Goal: Task Accomplishment & Management: Manage account settings

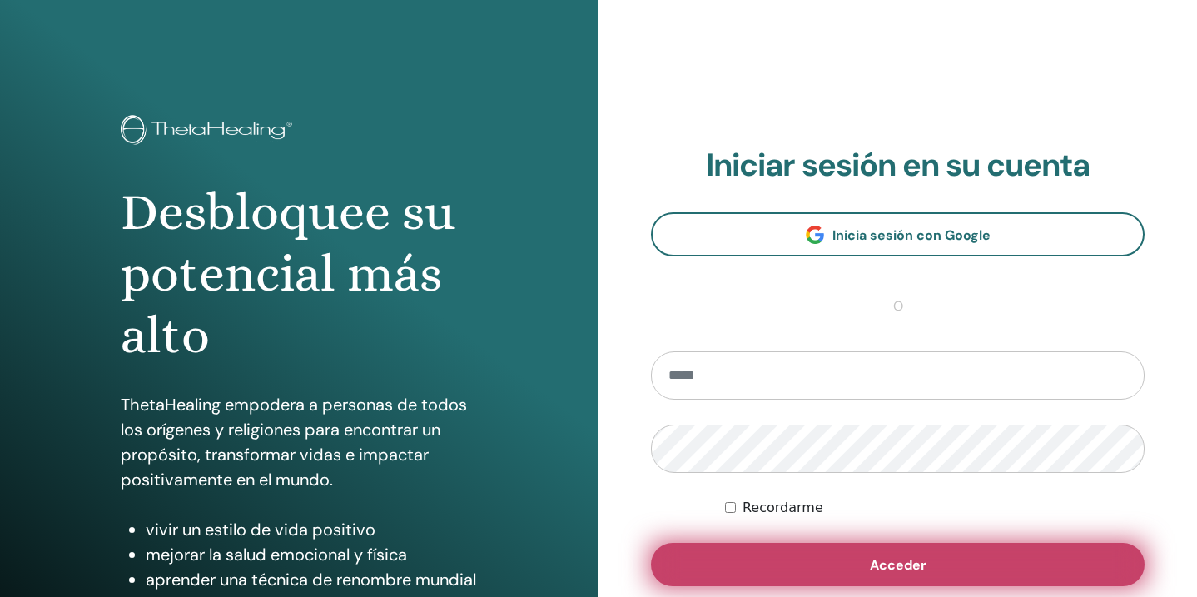
type input "**********"
click at [897, 564] on span "Acceder" at bounding box center [898, 564] width 57 height 17
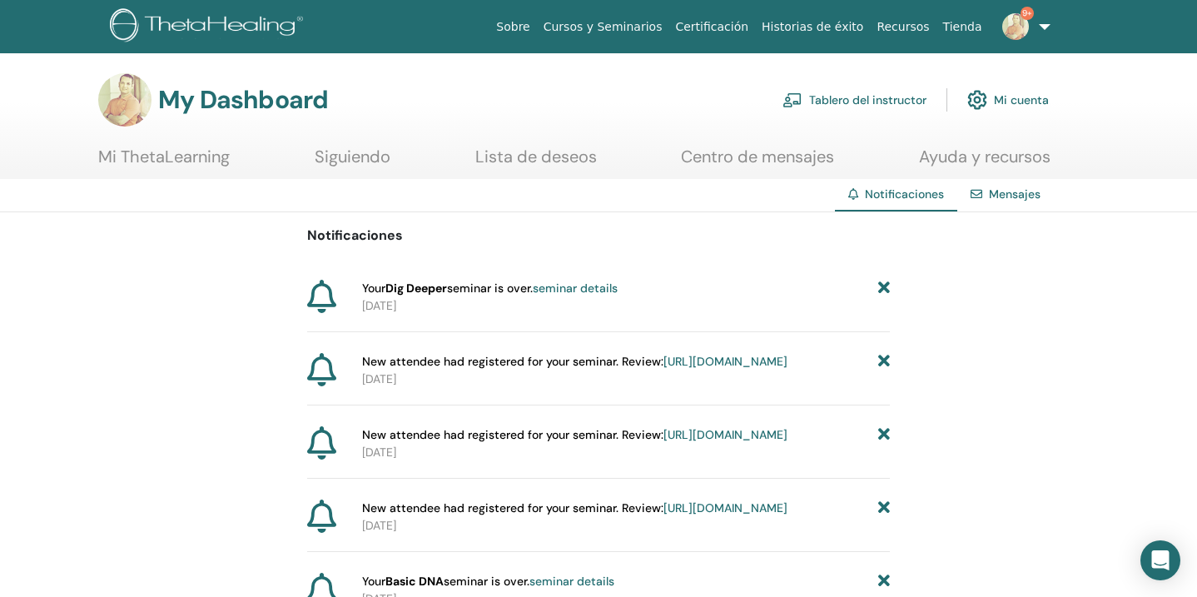
click at [855, 99] on link "Tablero del instructor" at bounding box center [855, 100] width 144 height 37
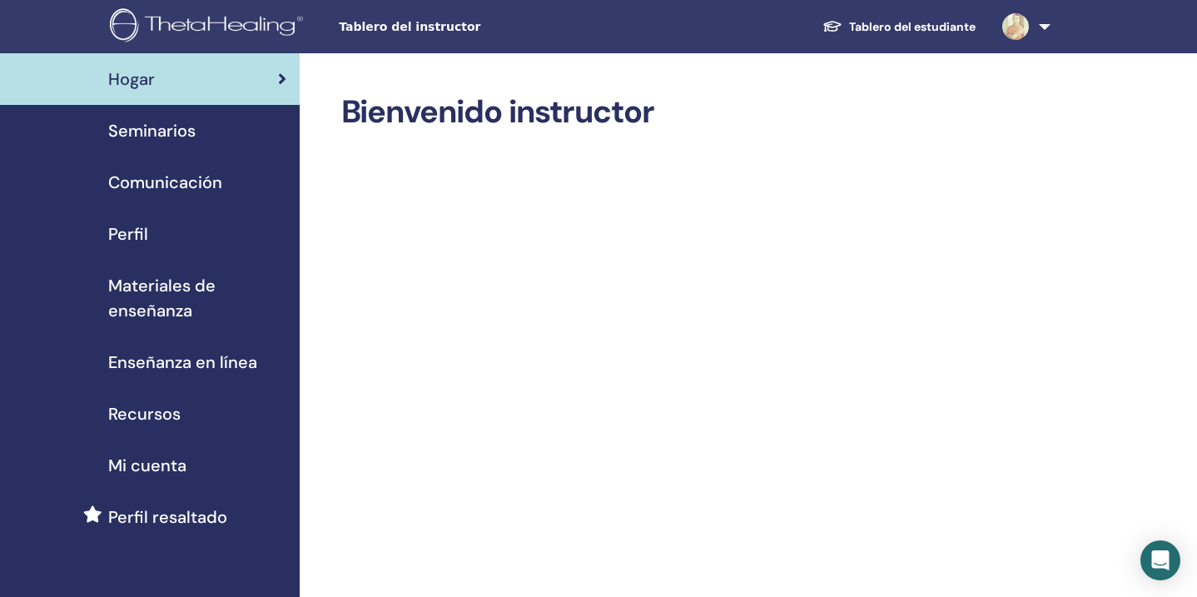
click at [161, 130] on span "Seminarios" at bounding box center [151, 130] width 87 height 25
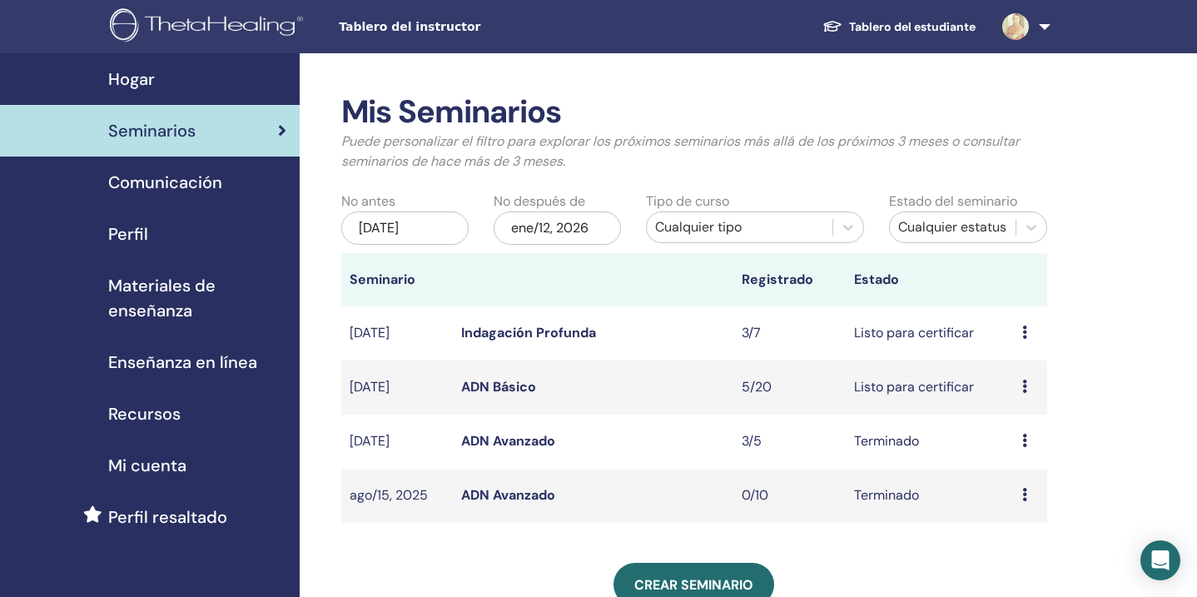
click at [1024, 333] on icon at bounding box center [1024, 332] width 5 height 13
click at [1018, 394] on link "asistentes" at bounding box center [1019, 396] width 63 height 17
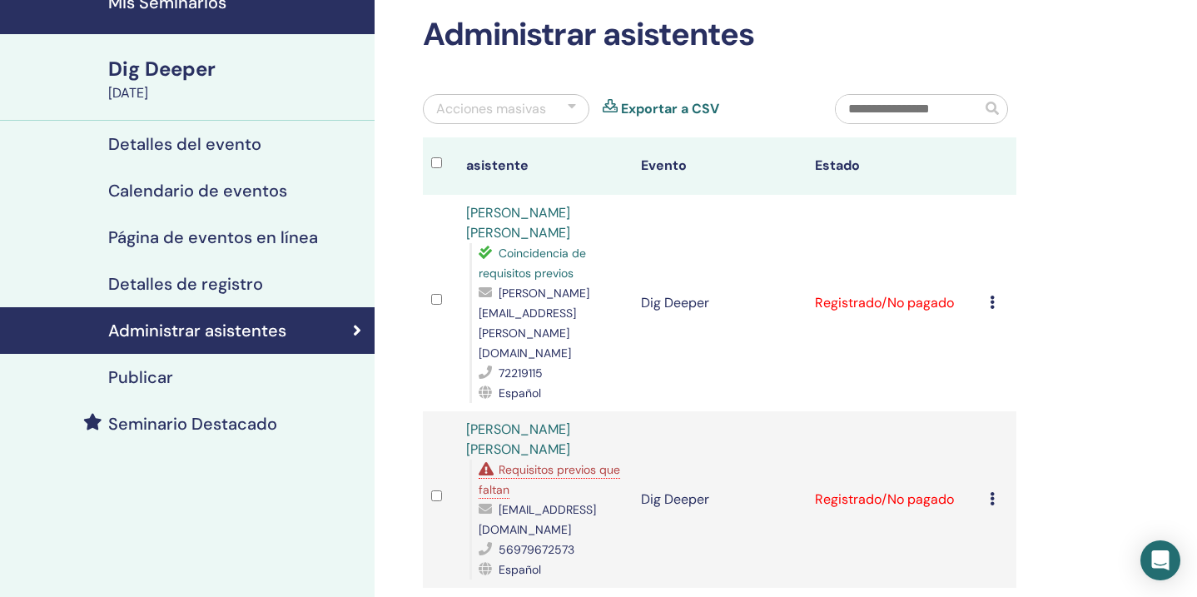
scroll to position [92, 0]
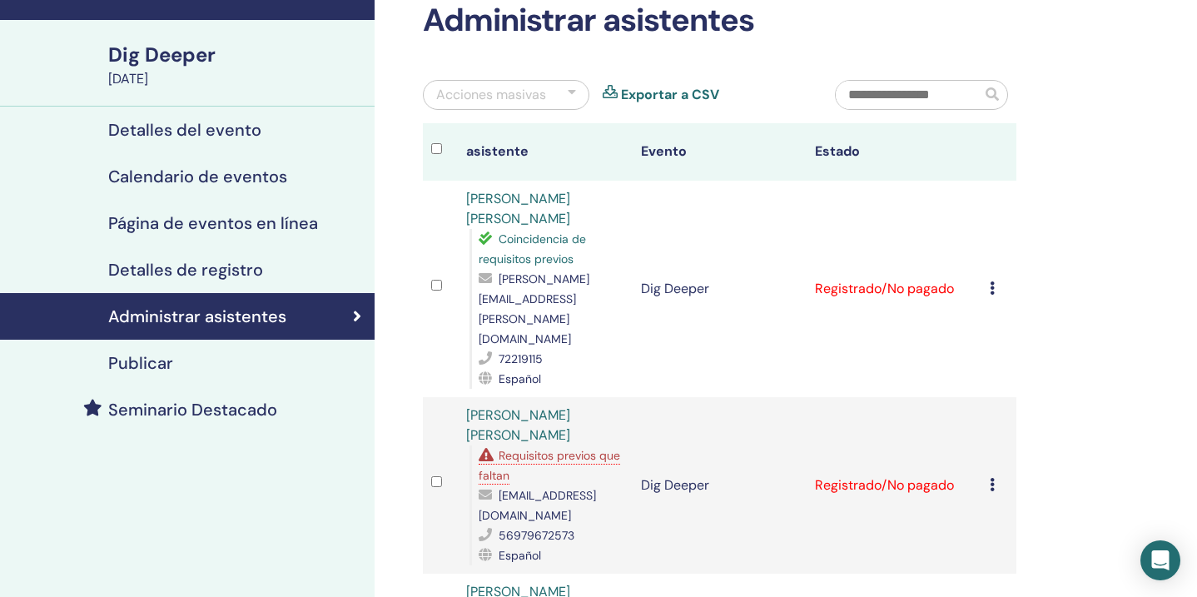
click at [991, 281] on icon at bounding box center [992, 287] width 5 height 13
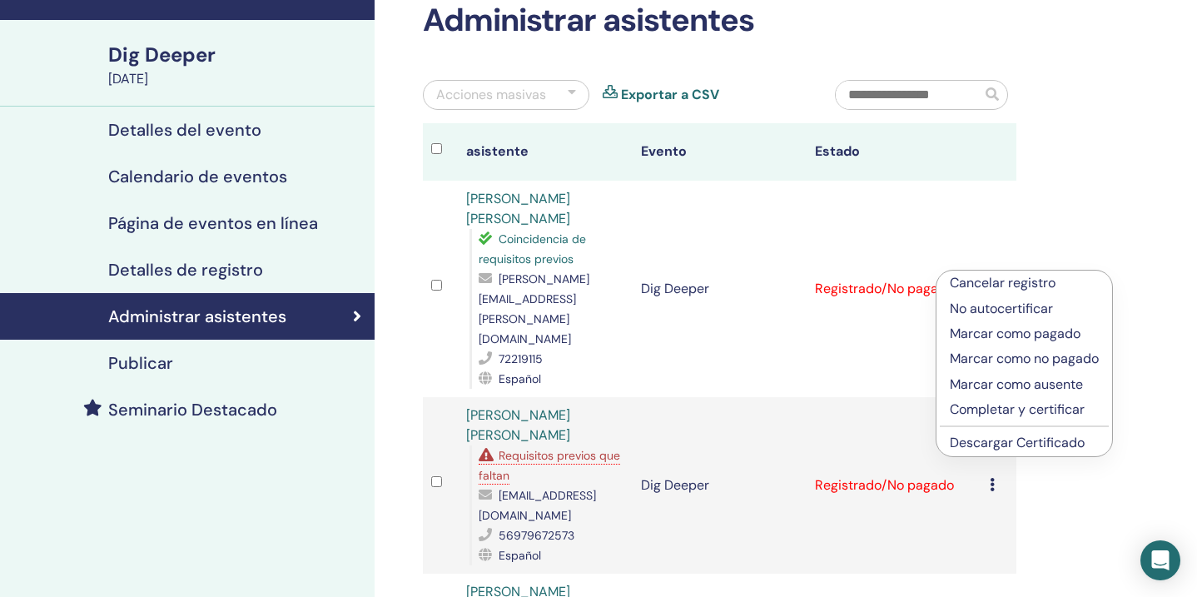
click at [1027, 409] on p "Completar y certificar" at bounding box center [1024, 410] width 149 height 20
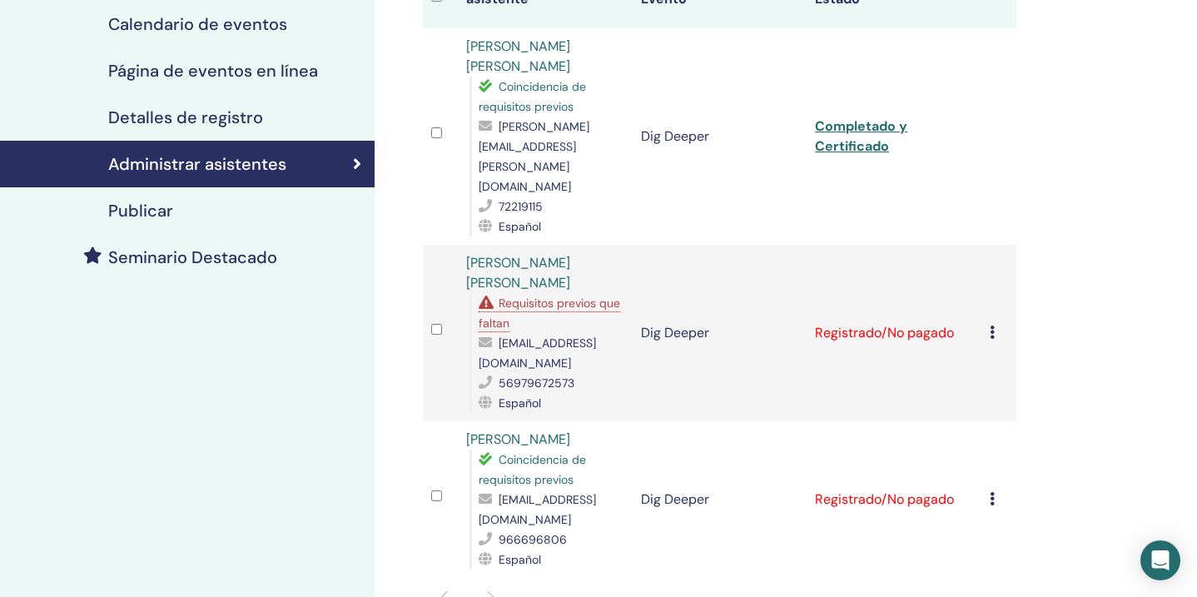
scroll to position [243, 0]
click at [991, 326] on icon at bounding box center [992, 332] width 5 height 13
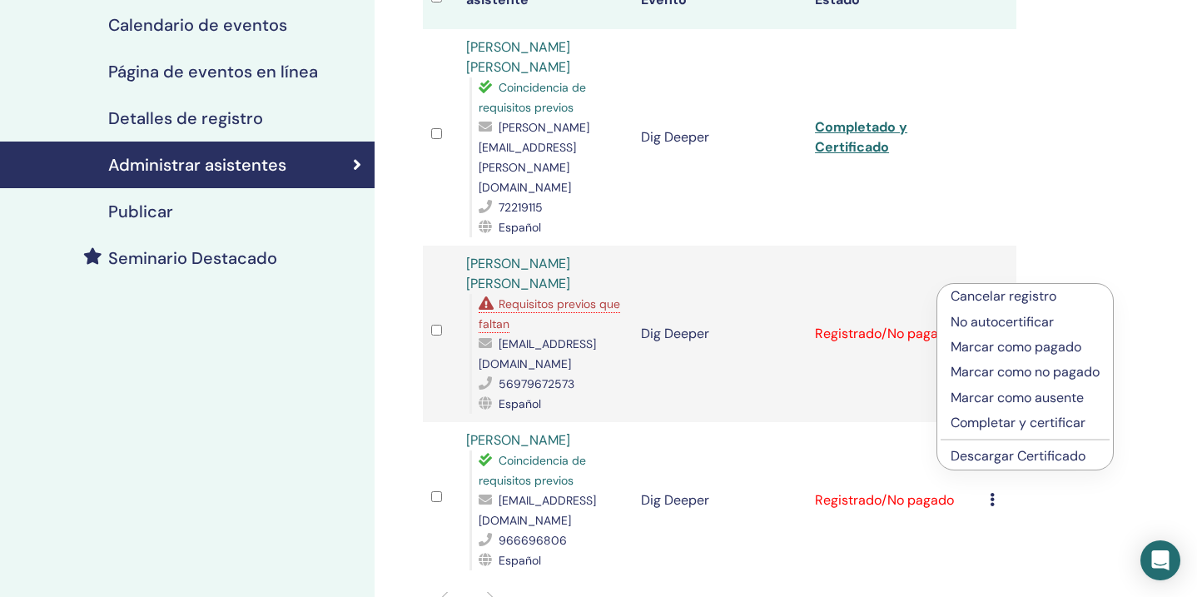
click at [1016, 424] on p "Completar y certificar" at bounding box center [1025, 423] width 149 height 20
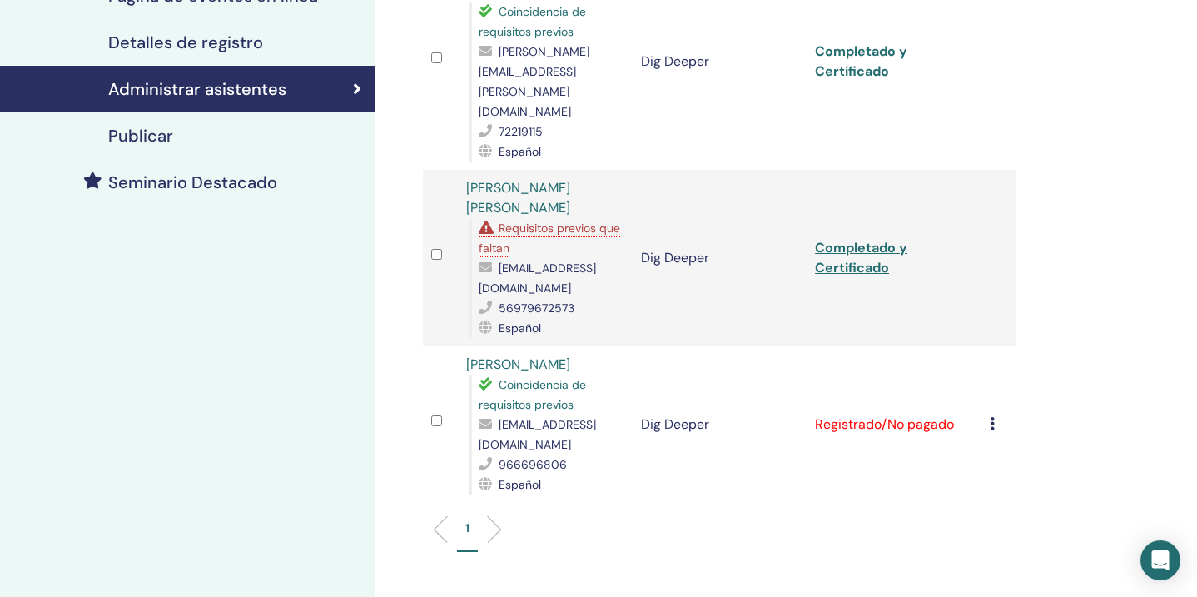
scroll to position [321, 0]
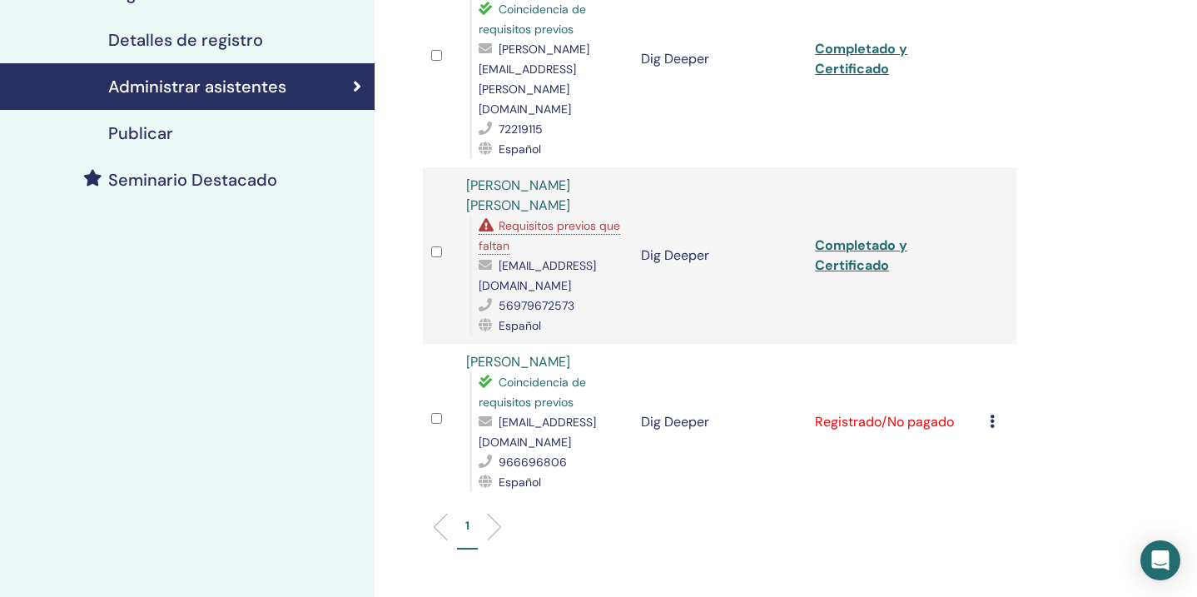
click at [992, 415] on icon at bounding box center [992, 421] width 5 height 13
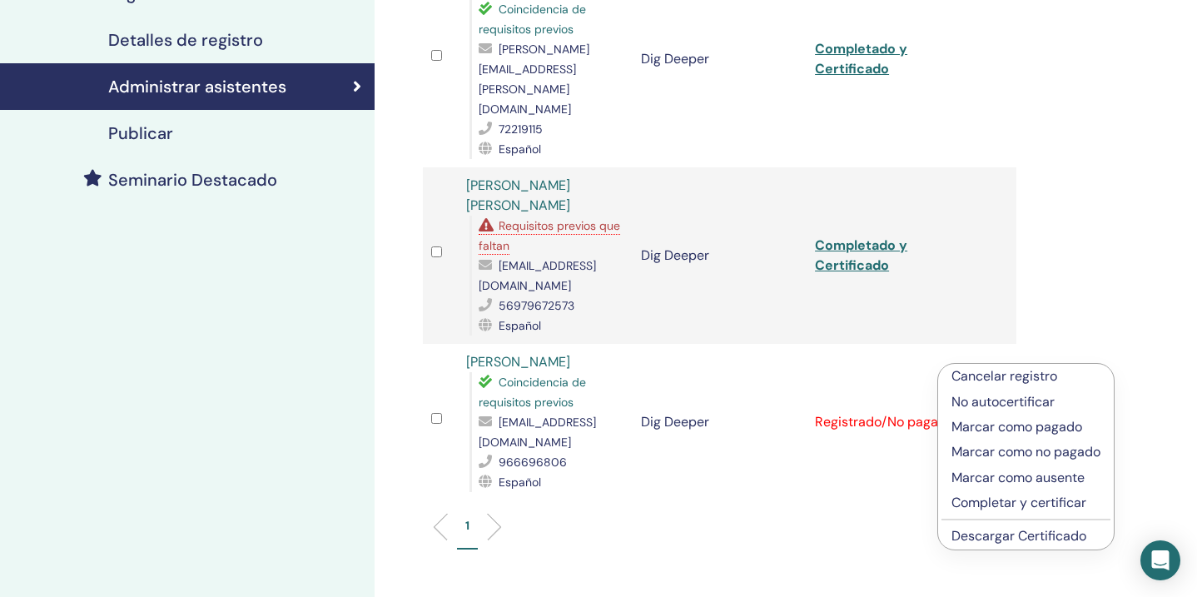
click at [1011, 503] on p "Completar y certificar" at bounding box center [1026, 503] width 149 height 20
